Goal: Transaction & Acquisition: Purchase product/service

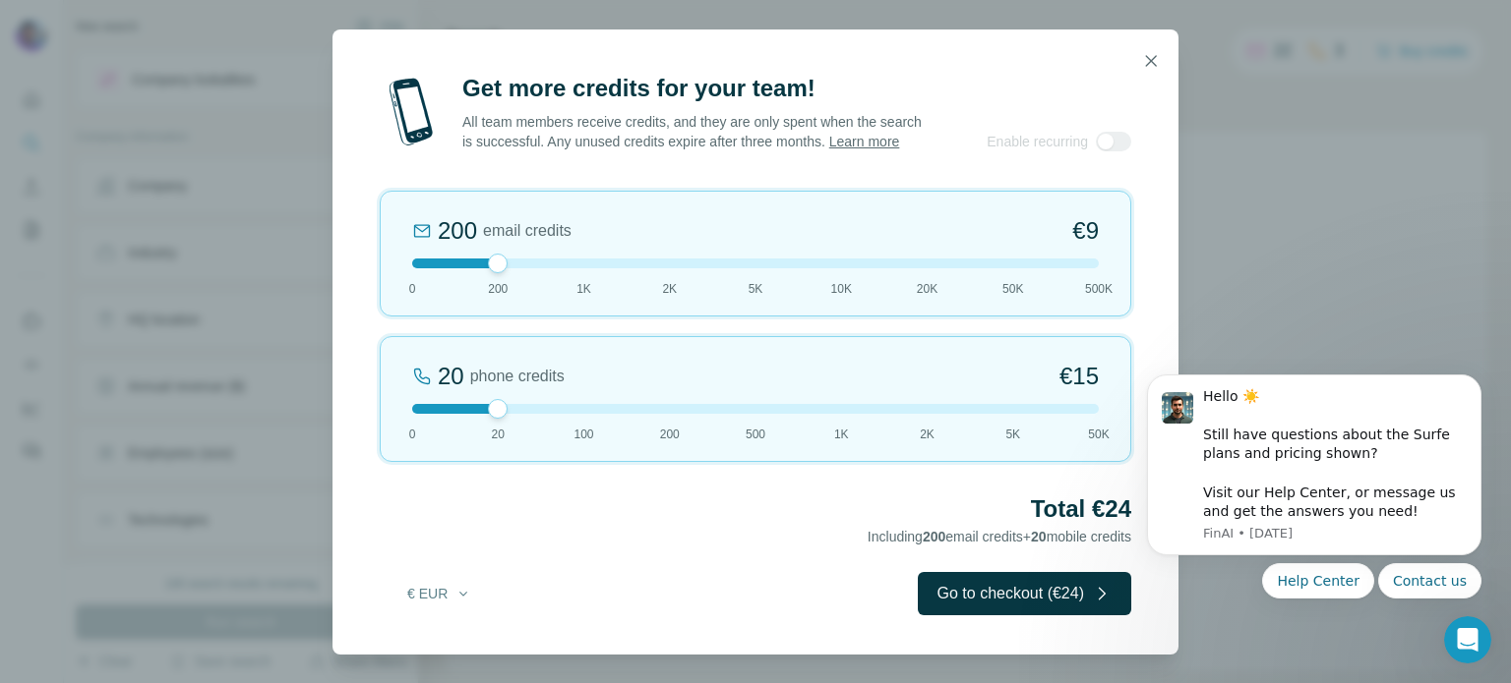
drag, startPoint x: 493, startPoint y: 274, endPoint x: 535, endPoint y: 274, distance: 42.3
click at [535, 268] on div at bounding box center [755, 264] width 686 height 10
click at [581, 268] on div at bounding box center [755, 264] width 686 height 10
click at [665, 268] on div at bounding box center [755, 264] width 686 height 10
click at [755, 268] on div at bounding box center [755, 264] width 686 height 10
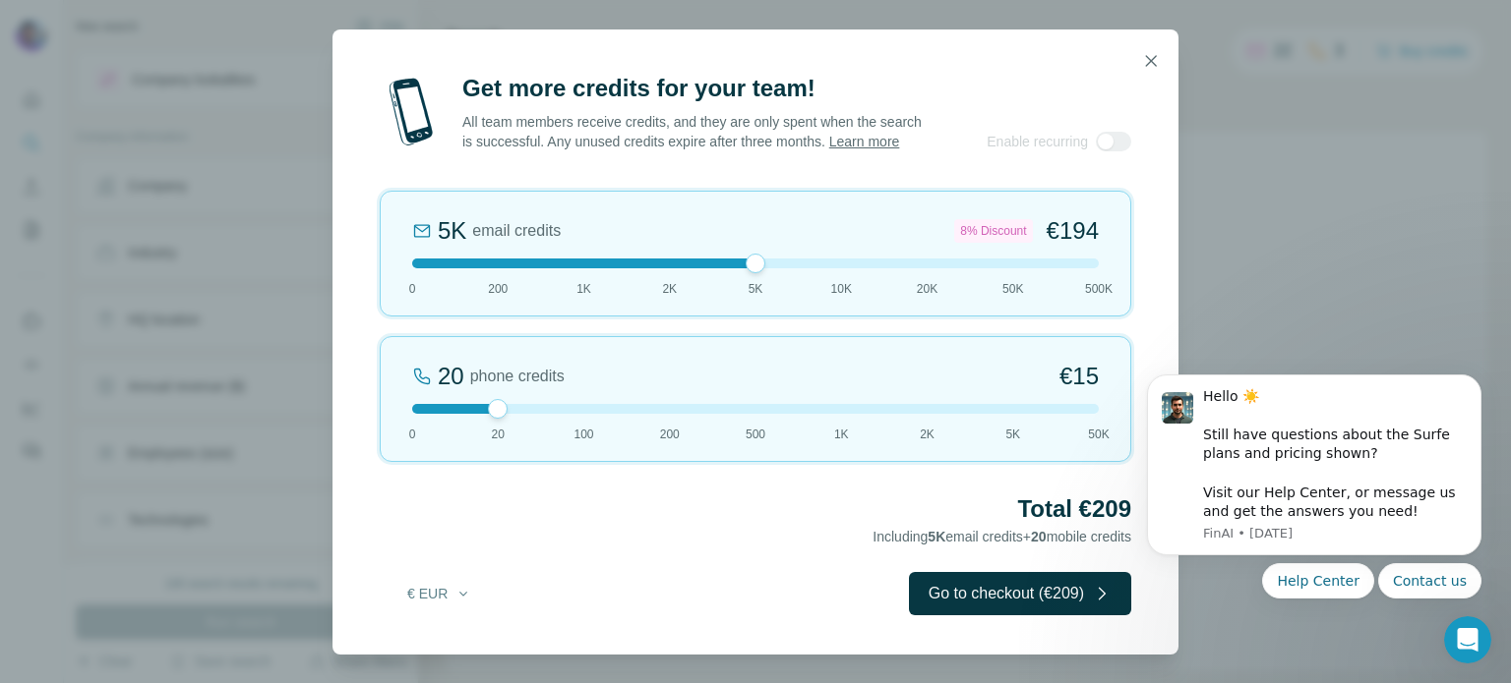
click at [1086, 268] on div at bounding box center [755, 264] width 686 height 10
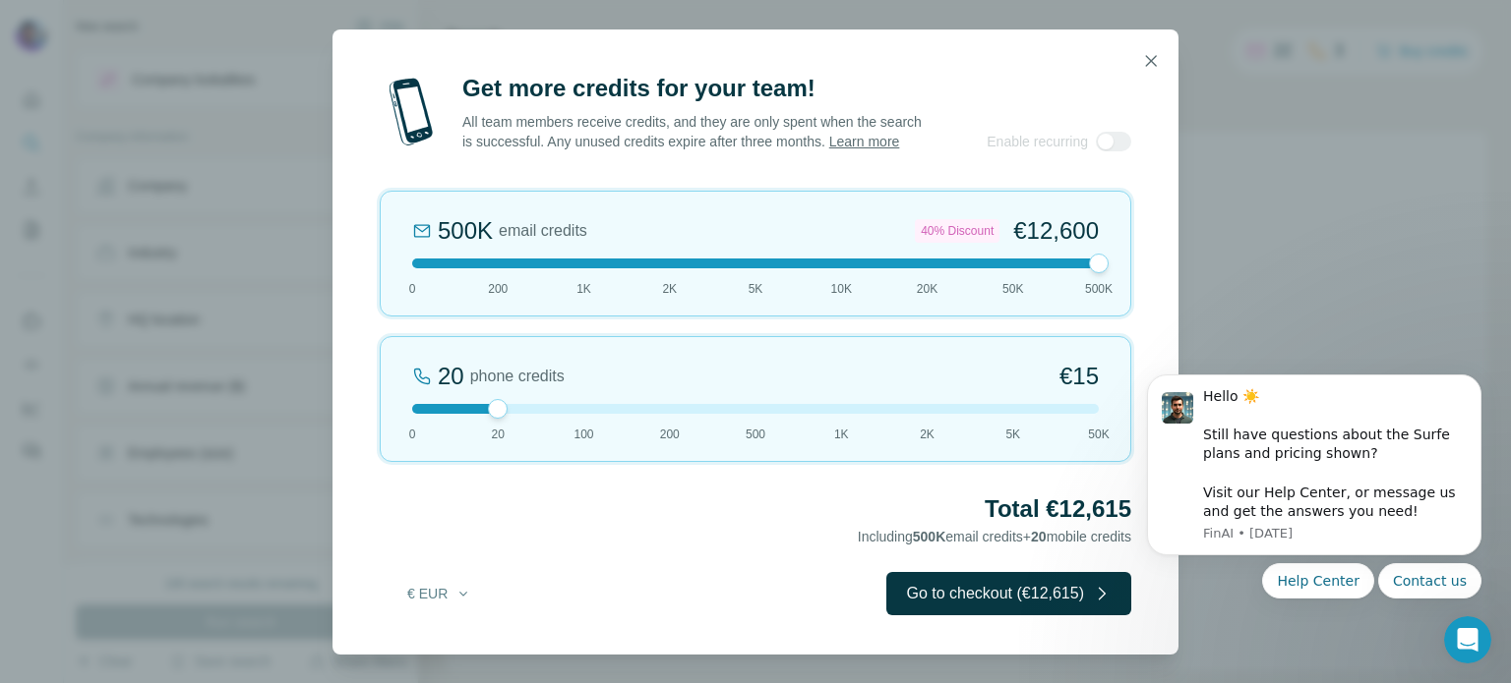
click at [492, 268] on div at bounding box center [755, 264] width 686 height 10
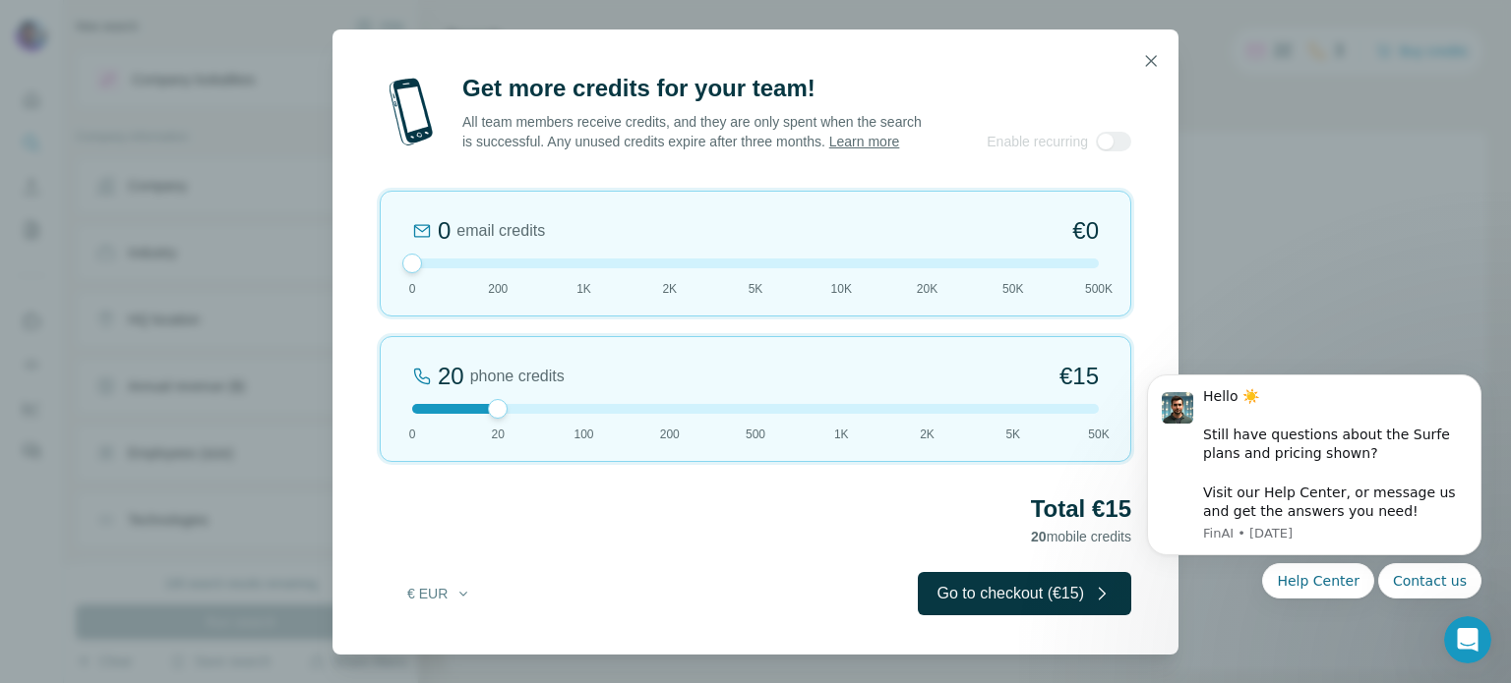
drag, startPoint x: 492, startPoint y: 270, endPoint x: 420, endPoint y: 267, distance: 71.9
click at [420, 267] on div "0 email credits €0 0 200 1K 2K 5K 10K 20K 50K 500K" at bounding box center [755, 254] width 751 height 126
drag, startPoint x: 420, startPoint y: 267, endPoint x: 485, endPoint y: 267, distance: 64.9
click at [485, 267] on div "200 email credits €9 0 200 1K 2K 5K 10K 20K 50K 500K" at bounding box center [755, 254] width 751 height 126
click at [582, 414] on div at bounding box center [755, 409] width 686 height 10
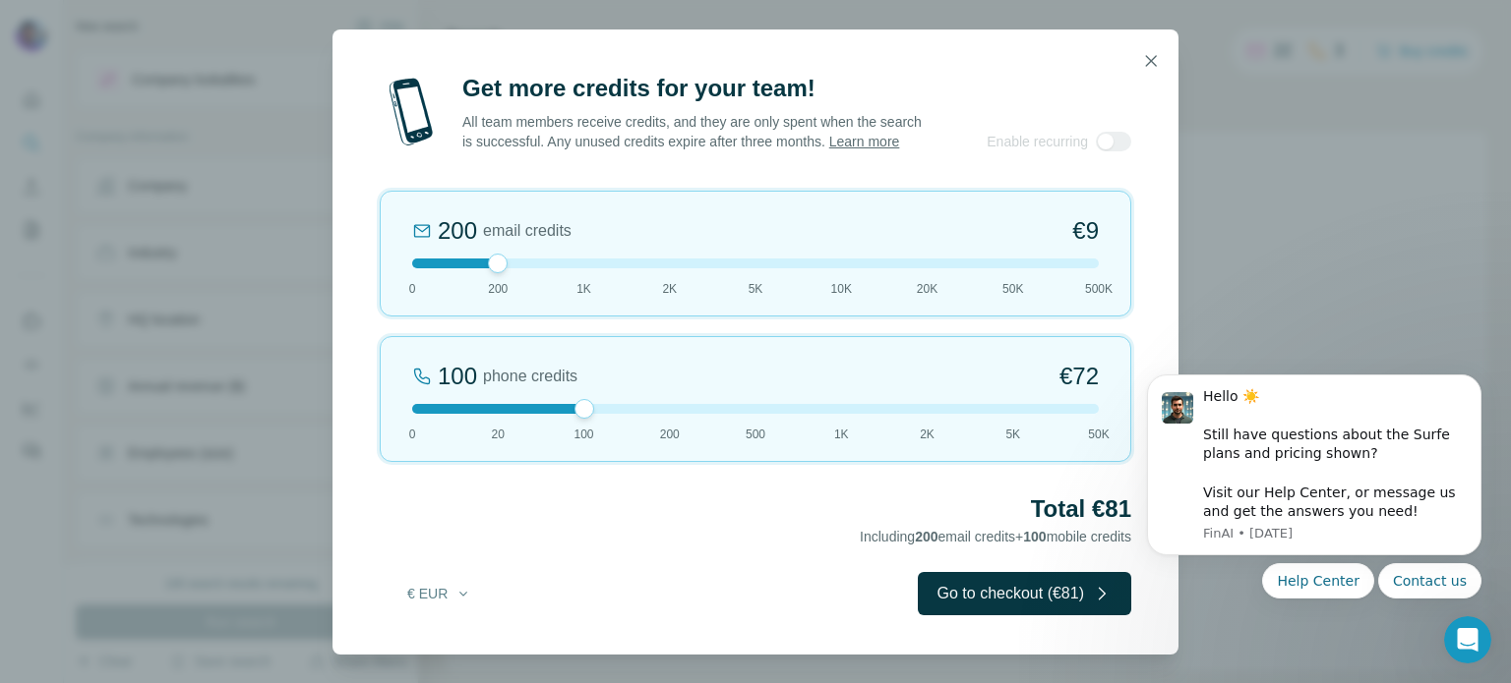
click at [578, 416] on div at bounding box center [584, 409] width 20 height 20
click at [507, 414] on div at bounding box center [755, 409] width 686 height 10
click at [579, 414] on div at bounding box center [755, 409] width 686 height 10
click at [968, 601] on button "Go to checkout (€81)" at bounding box center [1024, 593] width 213 height 43
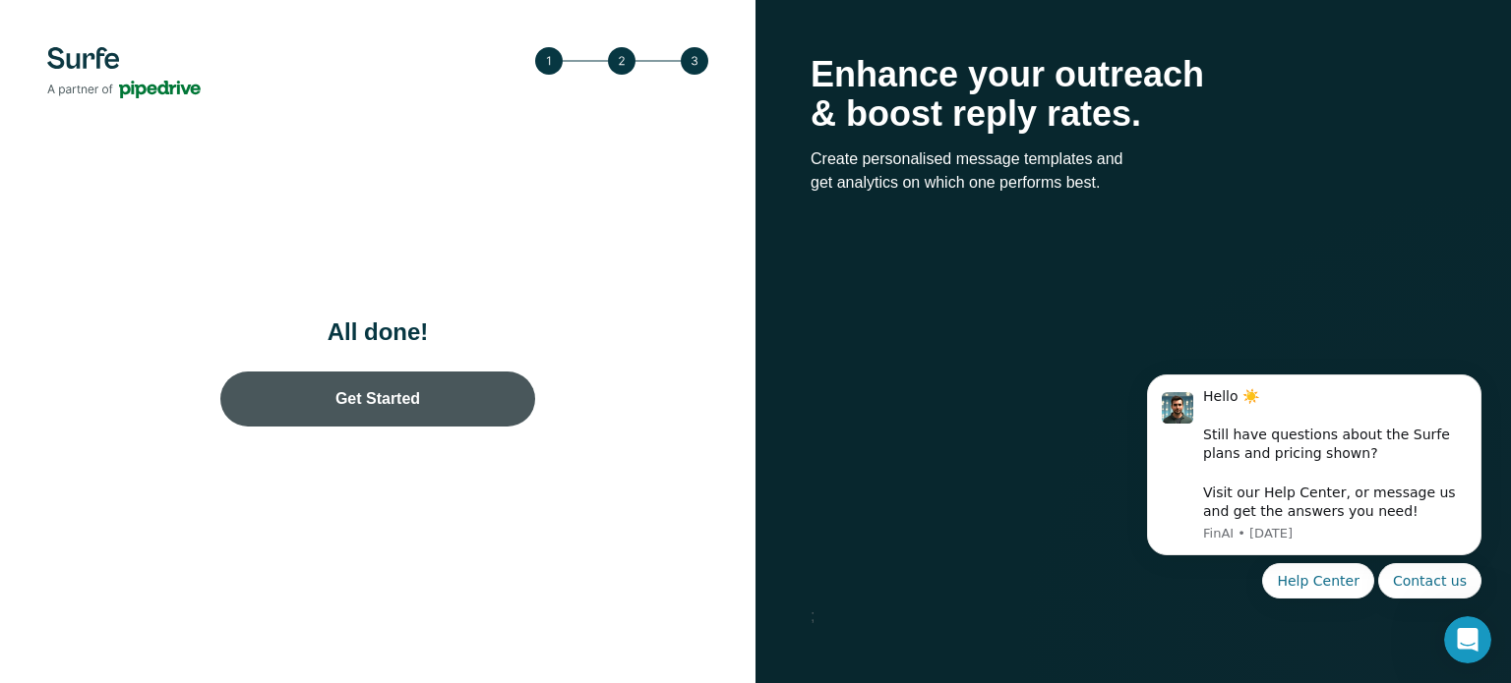
click at [467, 392] on link "Get Started" at bounding box center [377, 399] width 315 height 55
